Goal: Task Accomplishment & Management: Complete application form

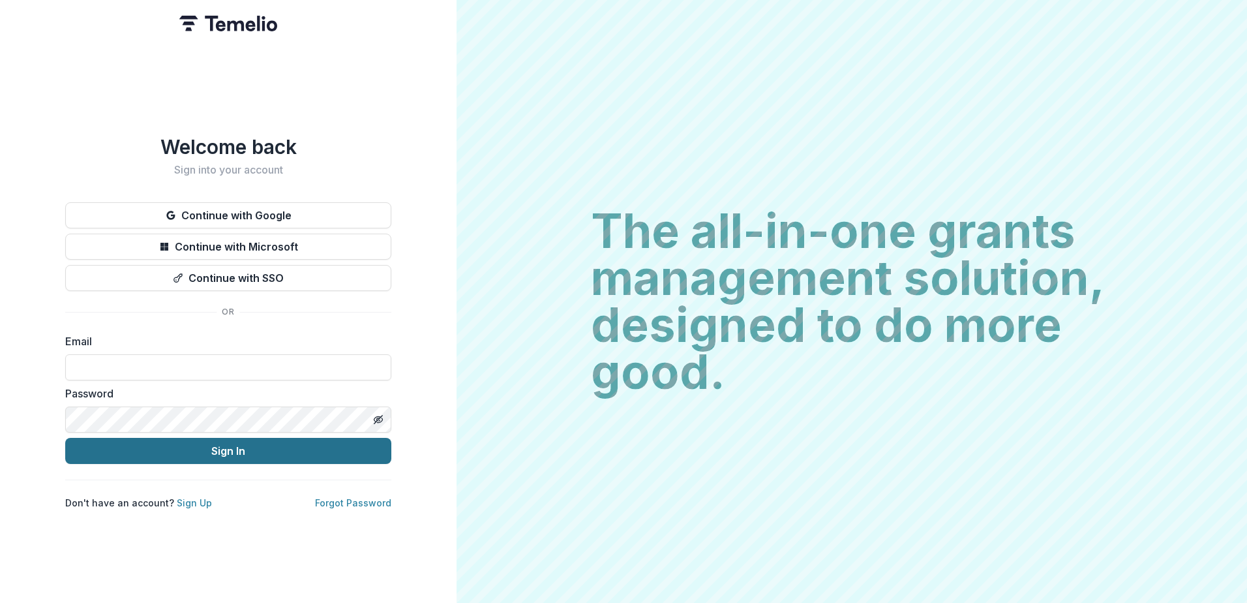
type input "**********"
click at [236, 457] on button "Sign In" at bounding box center [228, 451] width 326 height 26
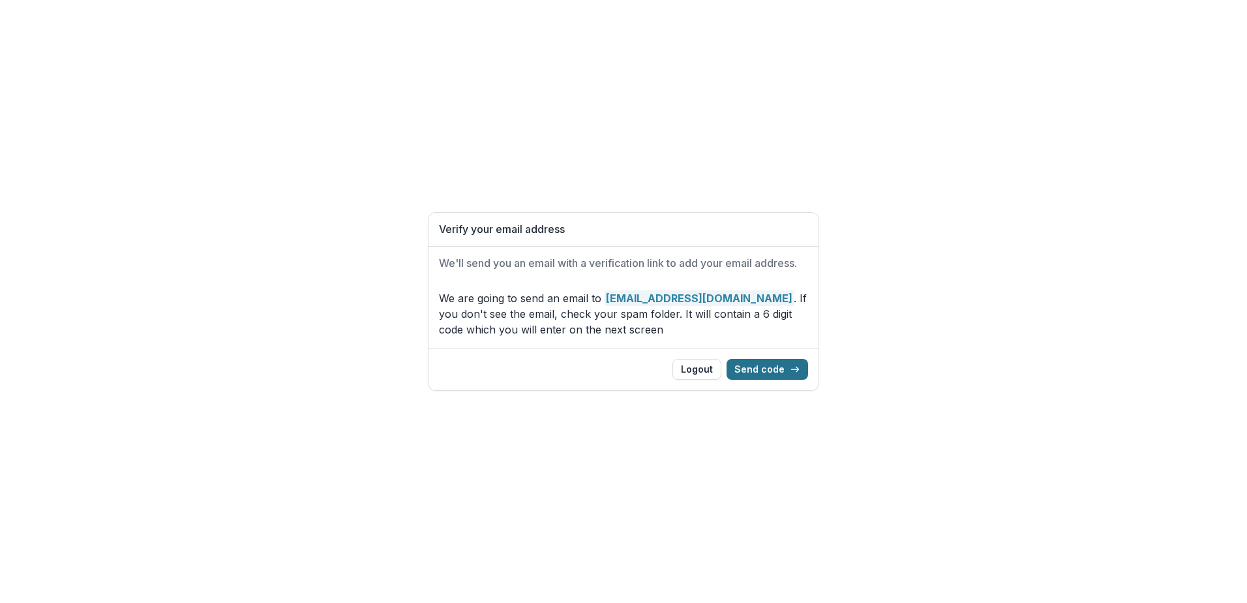
click at [765, 378] on button "Send code" at bounding box center [768, 369] width 82 height 21
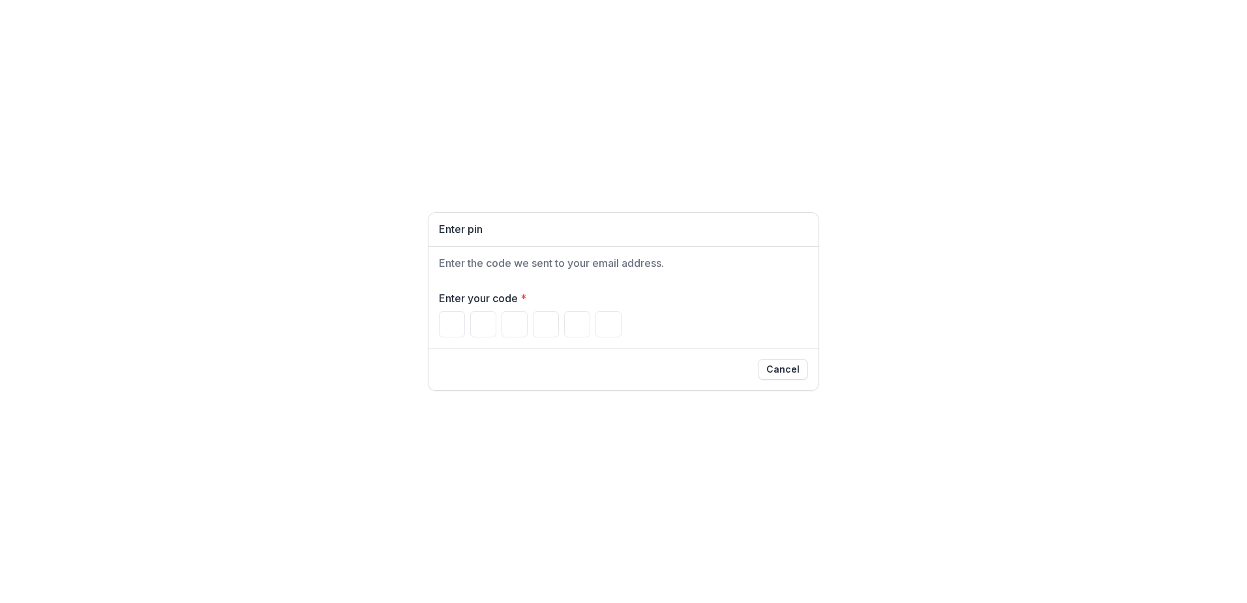
type input "*"
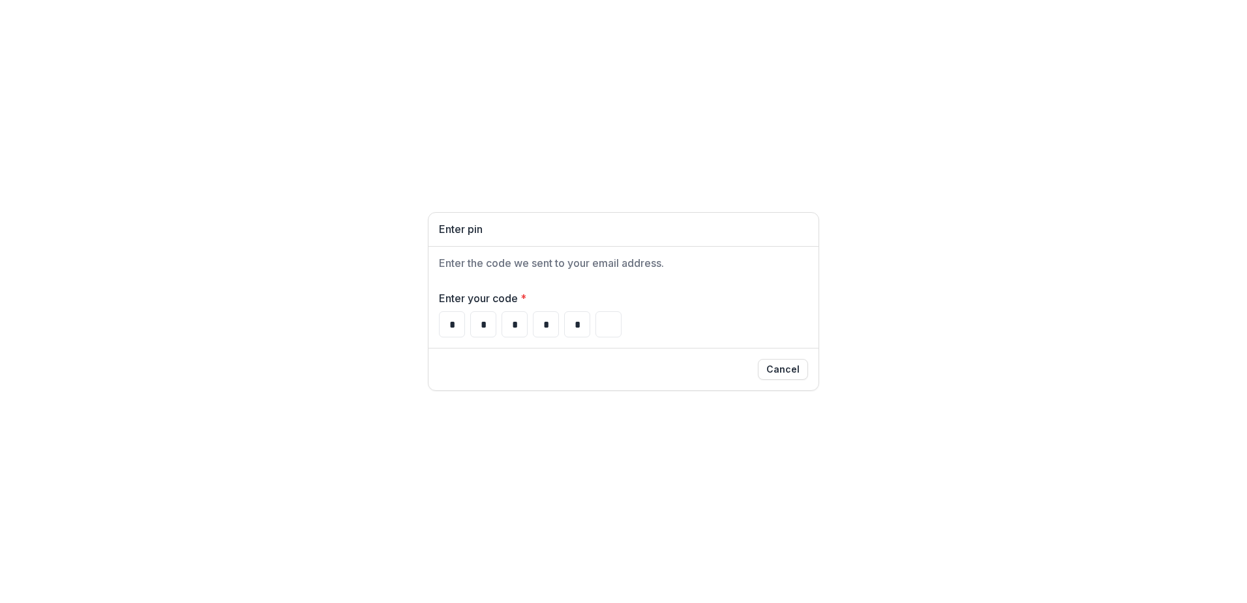
type input "*"
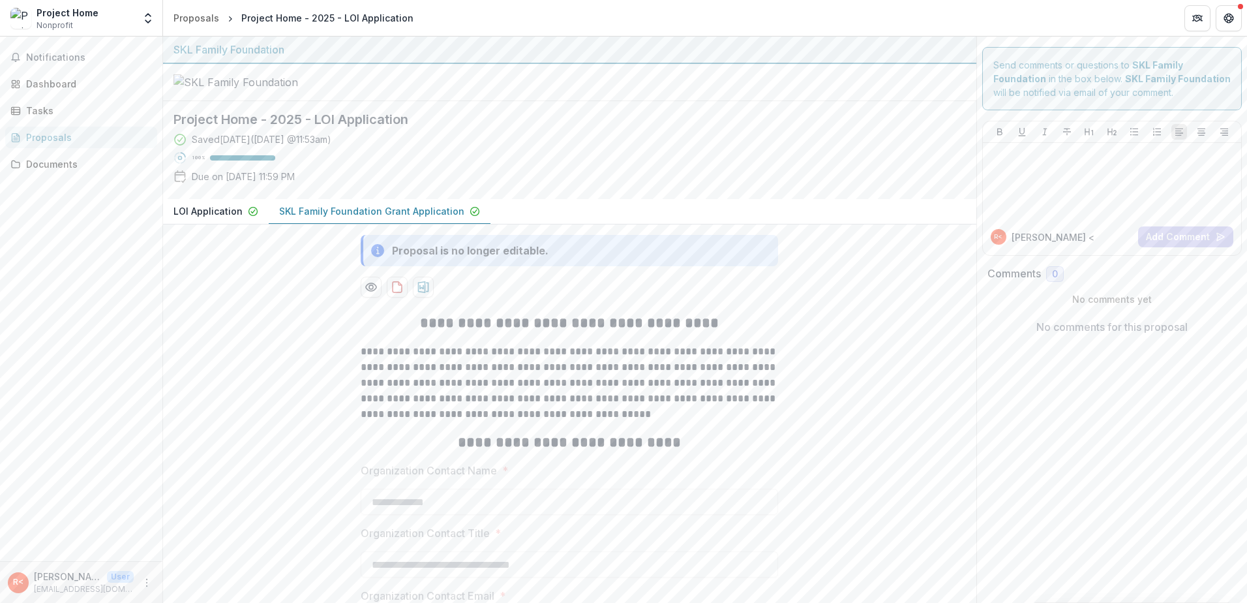
click at [428, 218] on p "SKL Family Foundation Grant Application" at bounding box center [371, 211] width 185 height 14
click at [70, 56] on span "Notifications" at bounding box center [89, 57] width 126 height 11
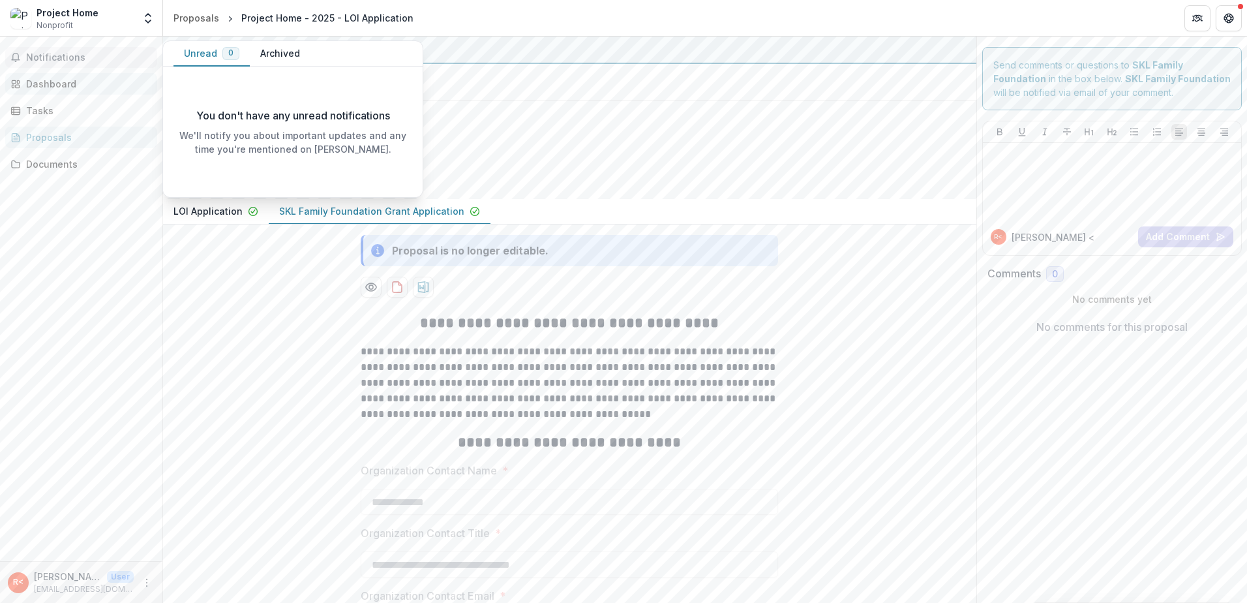
click at [74, 82] on div "Dashboard" at bounding box center [86, 84] width 121 height 14
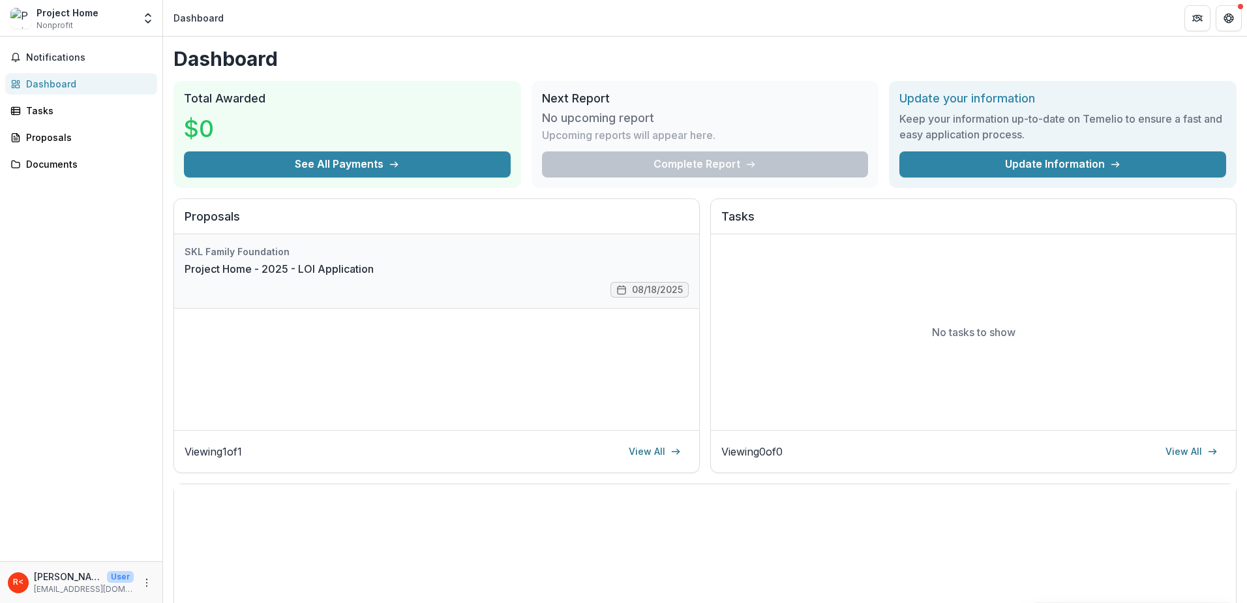
click at [374, 277] on link "Project Home - 2025 - LOI Application" at bounding box center [279, 269] width 189 height 16
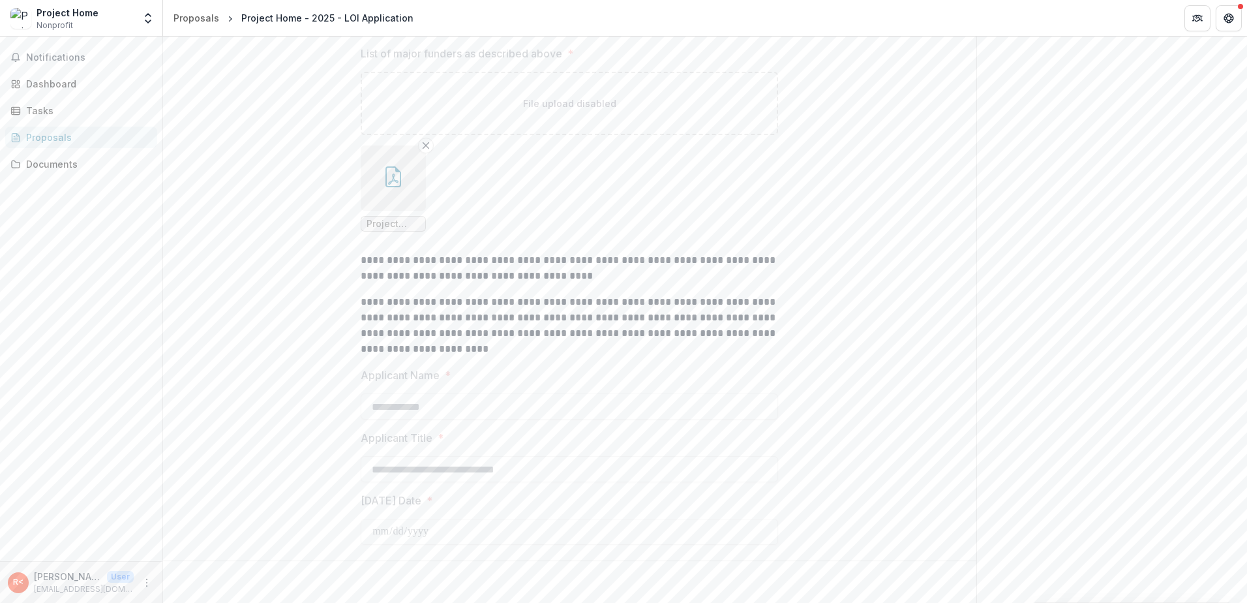
scroll to position [17166, 0]
